Goal: Transaction & Acquisition: Download file/media

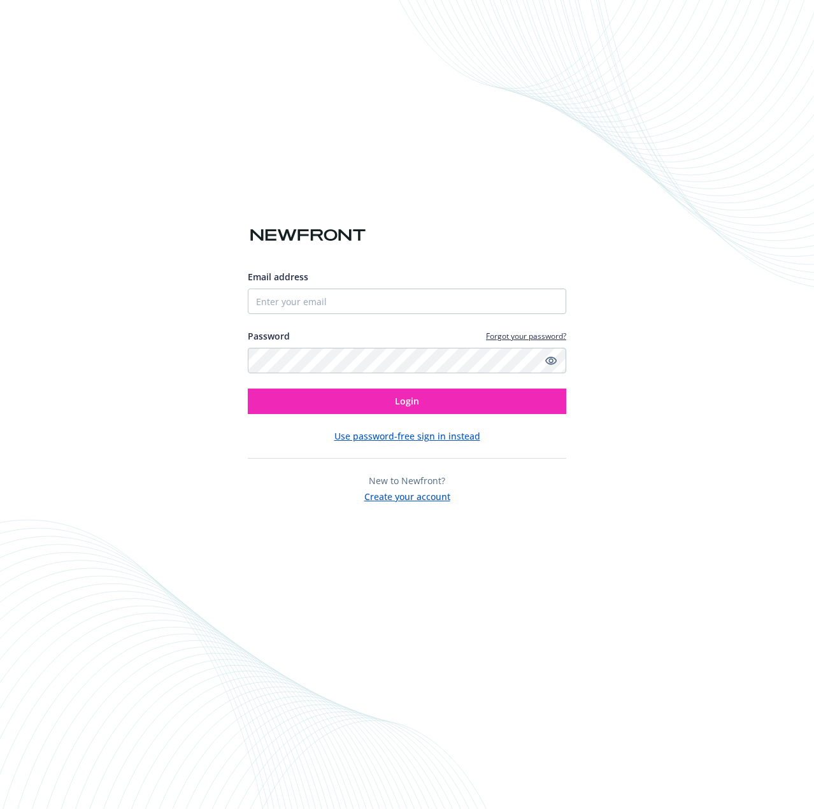
type input "[EMAIL_ADDRESS][DOMAIN_NAME]"
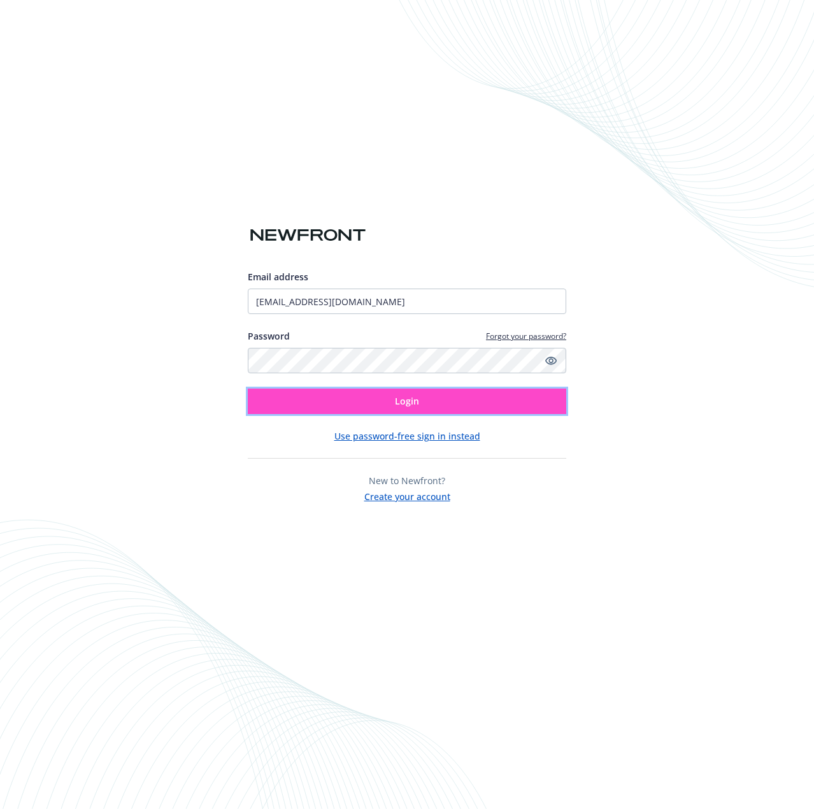
click at [438, 393] on button "Login" at bounding box center [407, 400] width 318 height 25
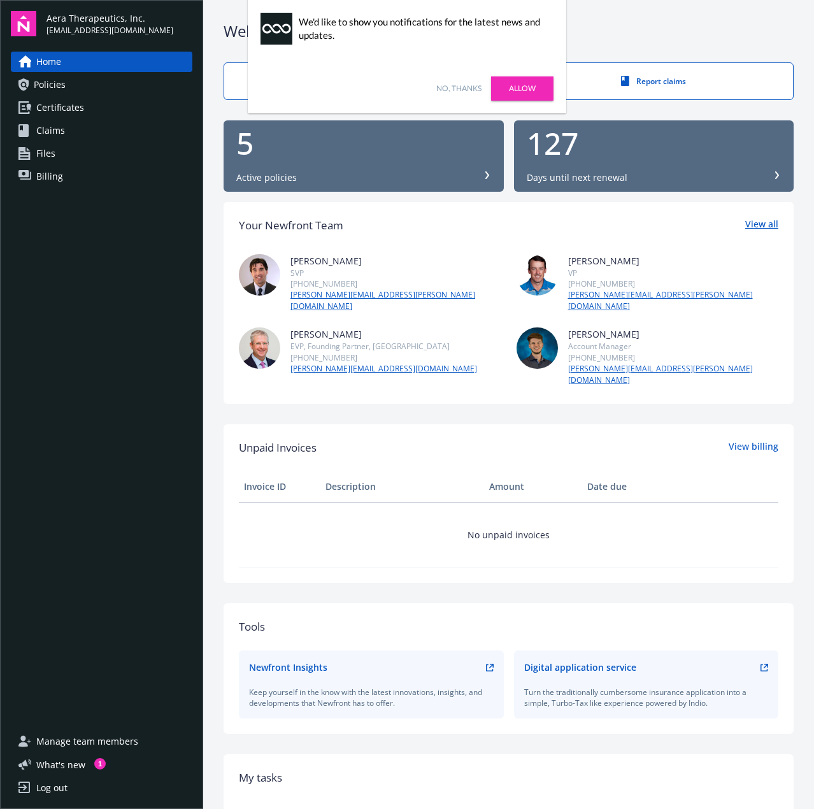
click at [753, 229] on link "View all" at bounding box center [761, 225] width 33 height 17
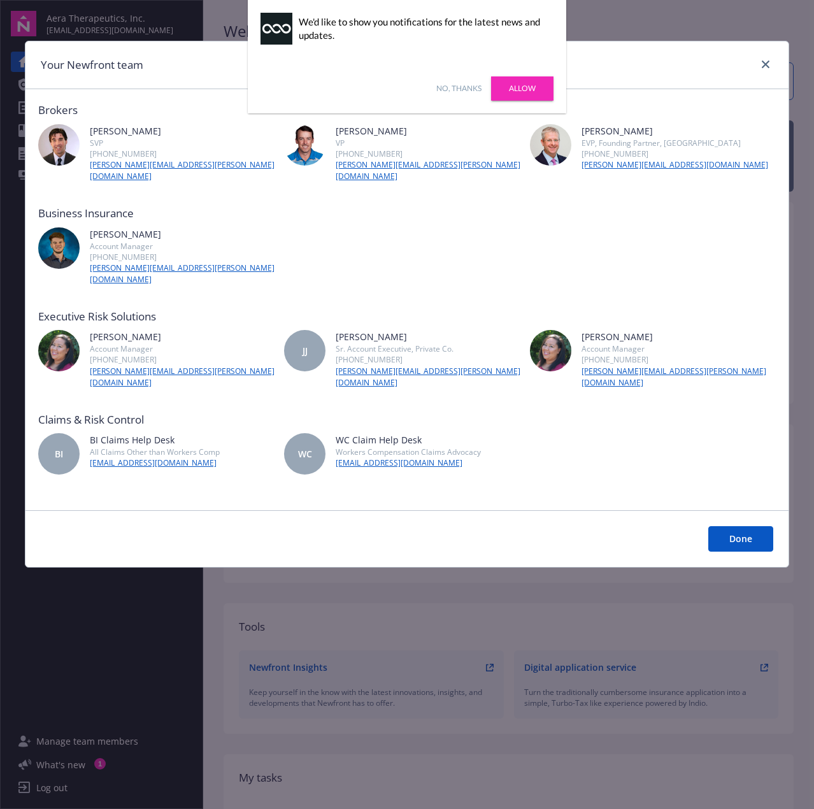
click at [463, 91] on link "No, thanks" at bounding box center [458, 88] width 45 height 11
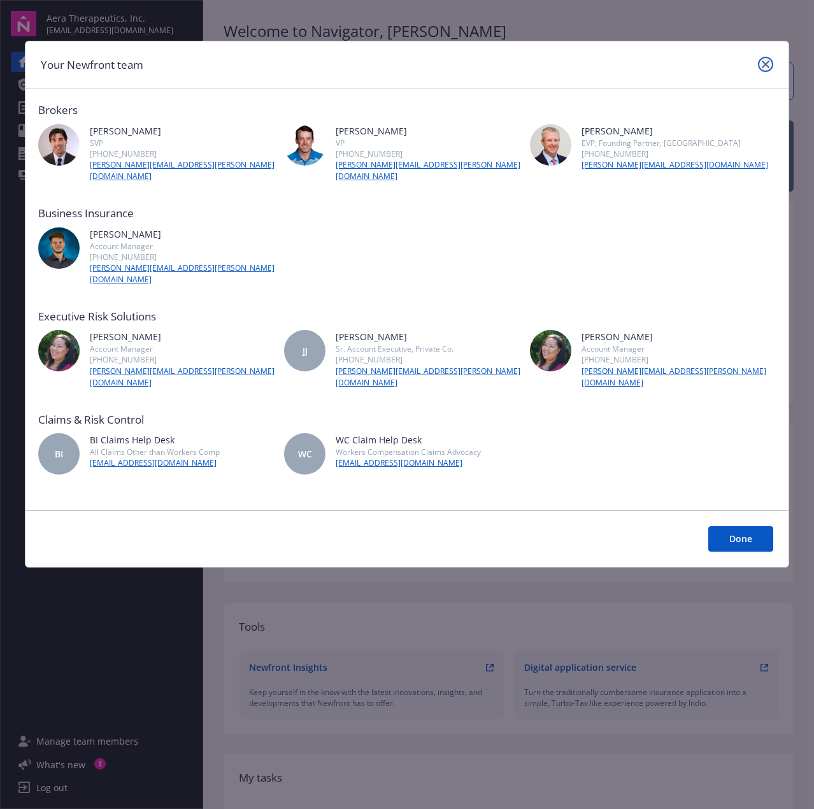
click at [766, 63] on icon "close" at bounding box center [766, 64] width 8 height 8
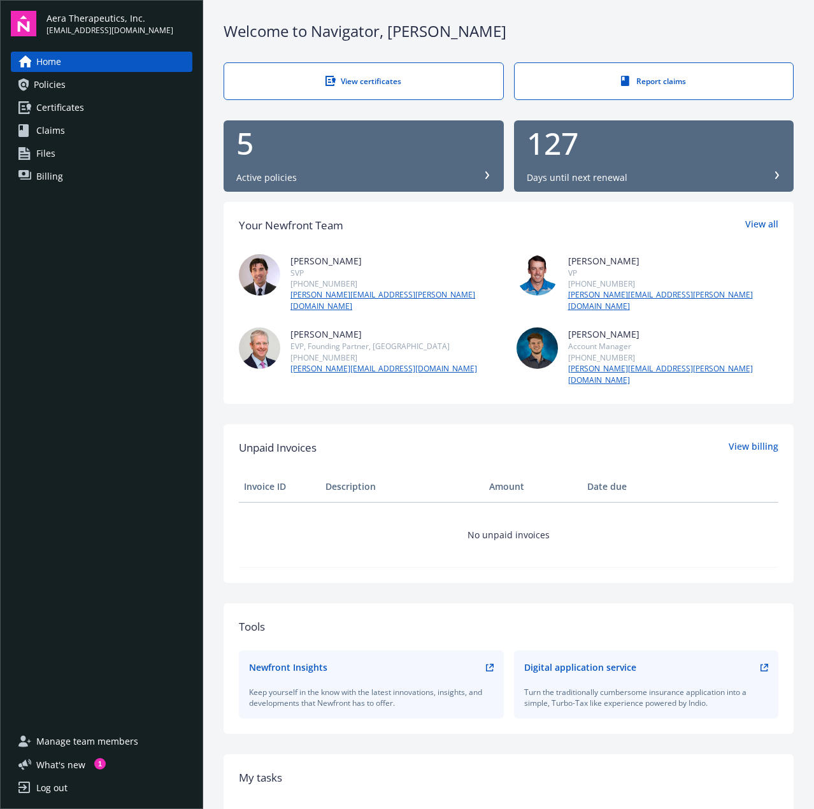
click at [42, 82] on span "Policies" at bounding box center [50, 85] width 32 height 20
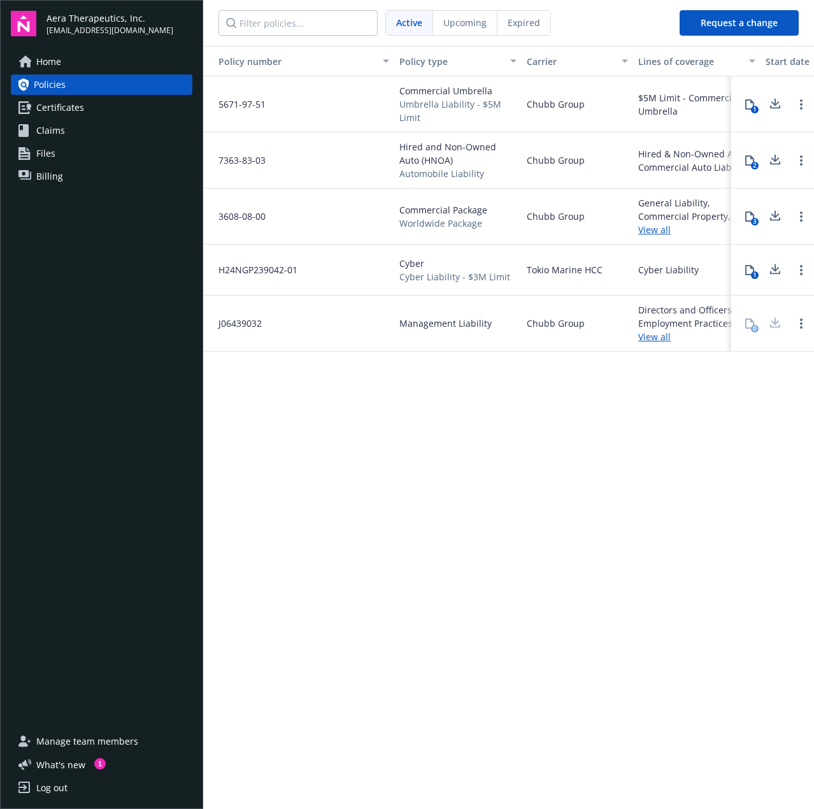
click at [527, 413] on div "Policy number Policy type Carrier Lines of coverage Start date End date Total c…" at bounding box center [508, 426] width 611 height 761
click at [779, 106] on icon at bounding box center [775, 106] width 10 height 3
click at [775, 159] on icon at bounding box center [775, 158] width 8 height 8
click at [772, 212] on icon at bounding box center [774, 216] width 15 height 16
click at [769, 267] on icon at bounding box center [774, 270] width 15 height 16
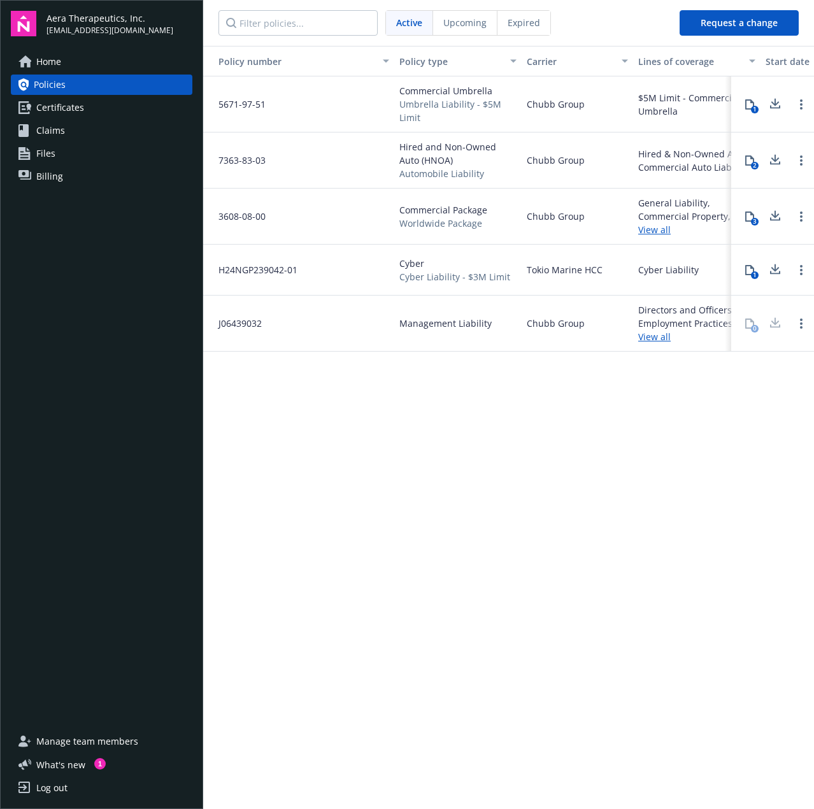
click at [666, 341] on link "View all" at bounding box center [696, 336] width 117 height 13
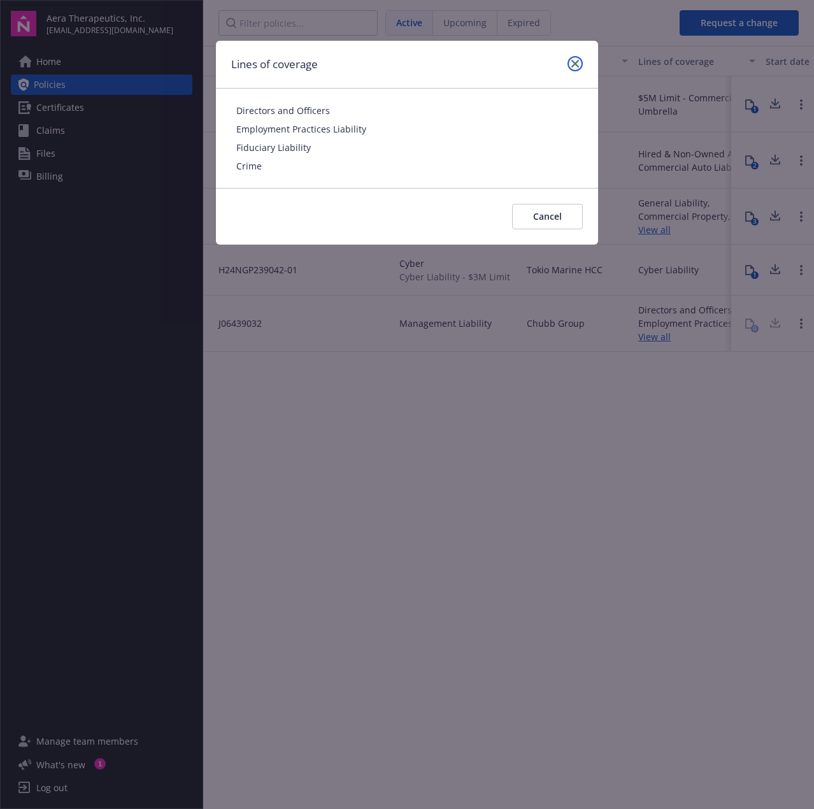
click at [571, 61] on link "close" at bounding box center [574, 63] width 15 height 15
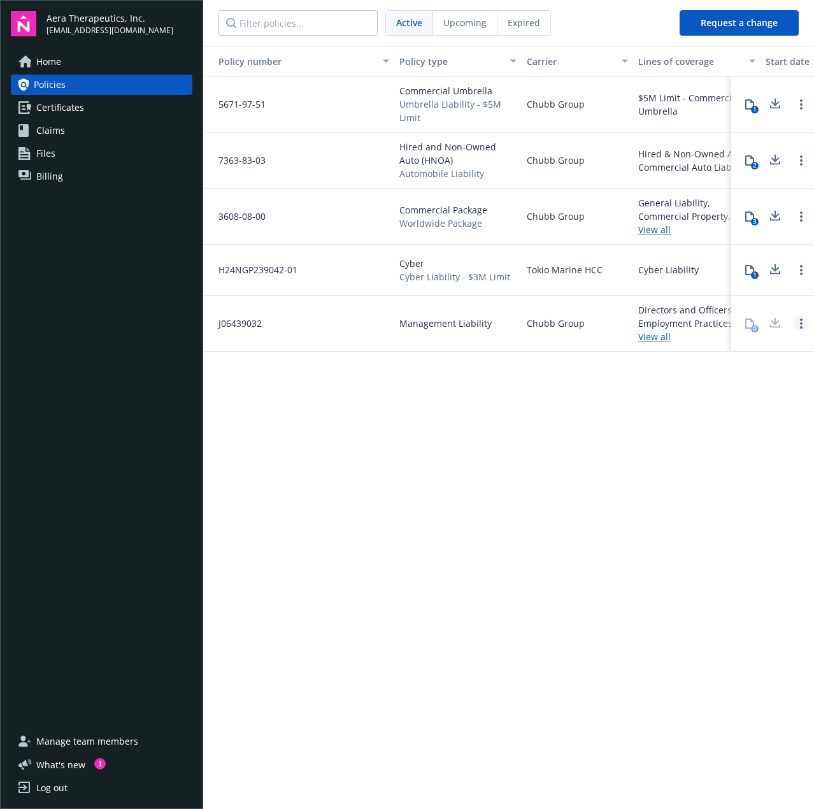
click at [804, 326] on link "Open options" at bounding box center [800, 323] width 15 height 15
click at [609, 408] on div "Policy number Policy type Carrier Lines of coverage Start date End date Total c…" at bounding box center [508, 426] width 611 height 761
click at [604, 403] on div "Policy number Policy type Carrier Lines of coverage Start date End date Total c…" at bounding box center [508, 426] width 611 height 761
click at [76, 97] on span "Certificates" at bounding box center [60, 107] width 48 height 20
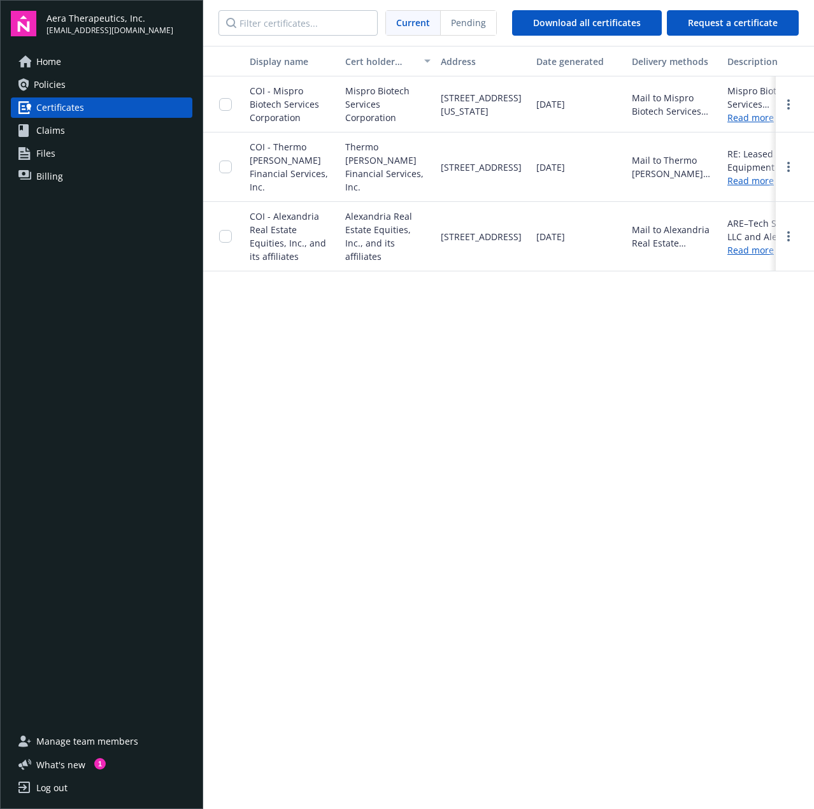
click at [60, 128] on span "Claims" at bounding box center [50, 130] width 29 height 20
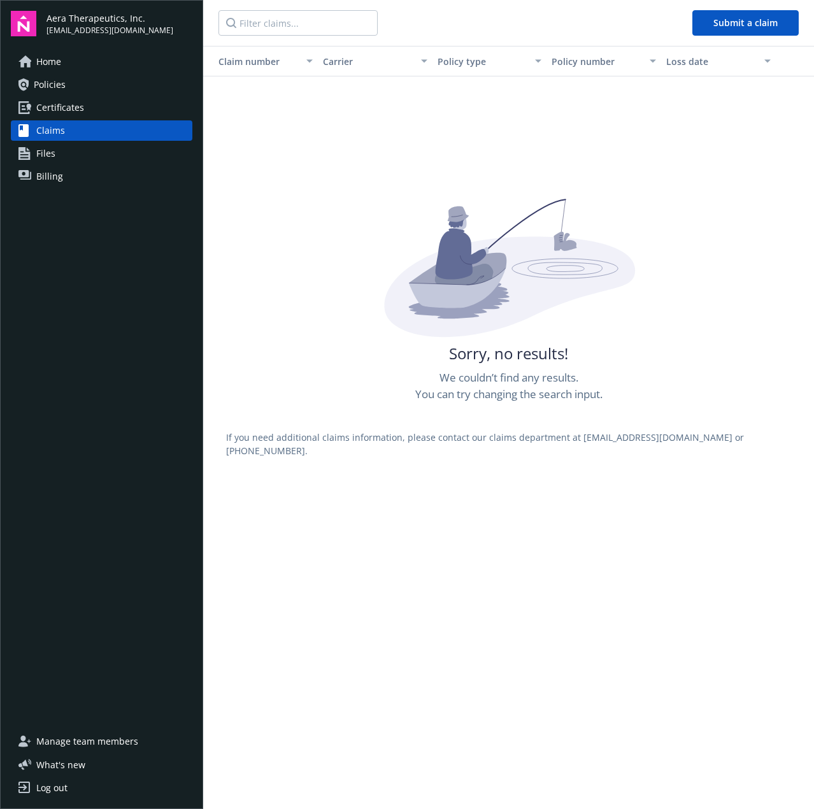
click at [50, 160] on span "Files" at bounding box center [45, 153] width 19 height 20
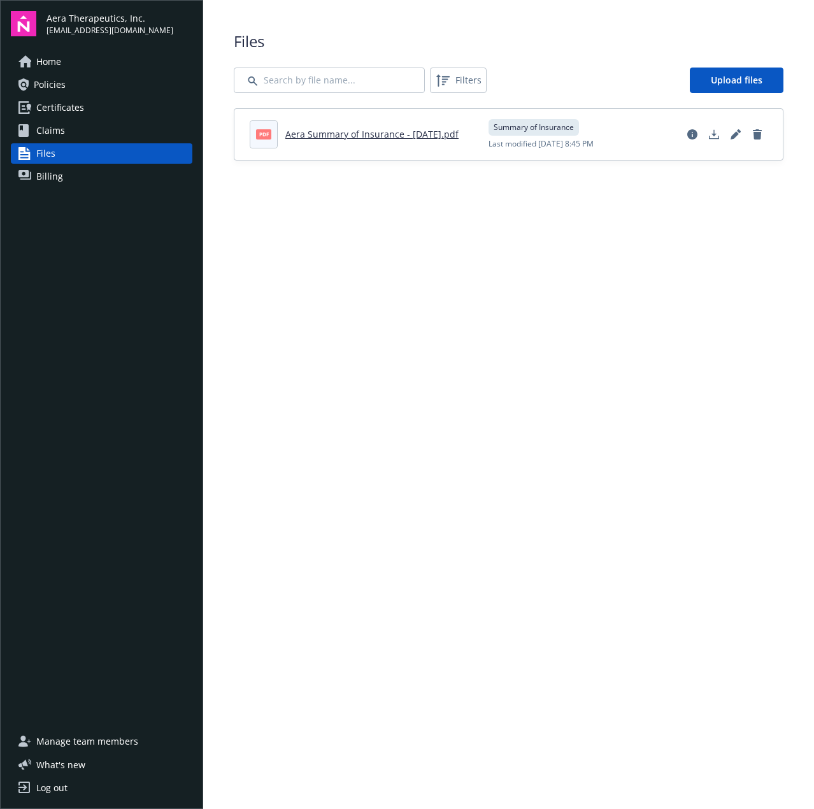
click at [55, 173] on span "Billing" at bounding box center [49, 176] width 27 height 20
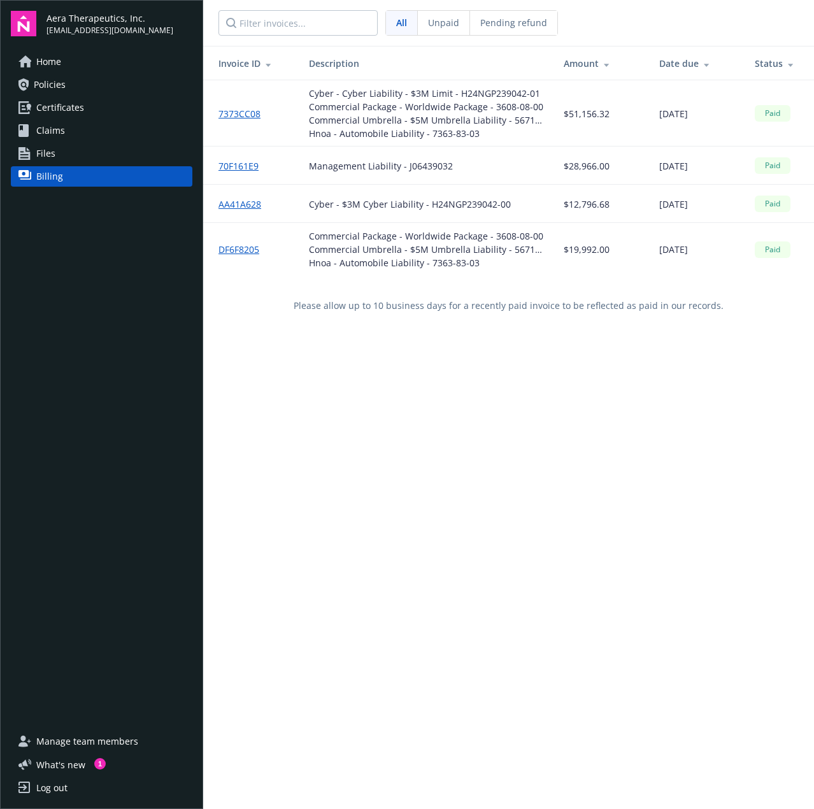
click at [52, 157] on span "Files" at bounding box center [45, 153] width 19 height 20
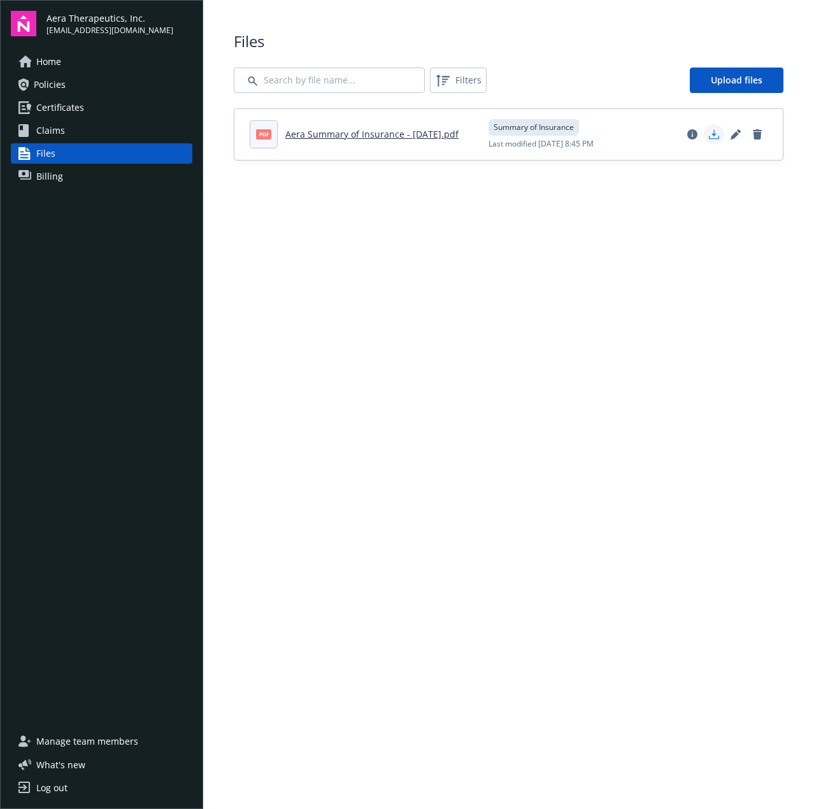
click at [714, 138] on icon "Download document" at bounding box center [714, 134] width 10 height 10
